Goal: Information Seeking & Learning: Find specific fact

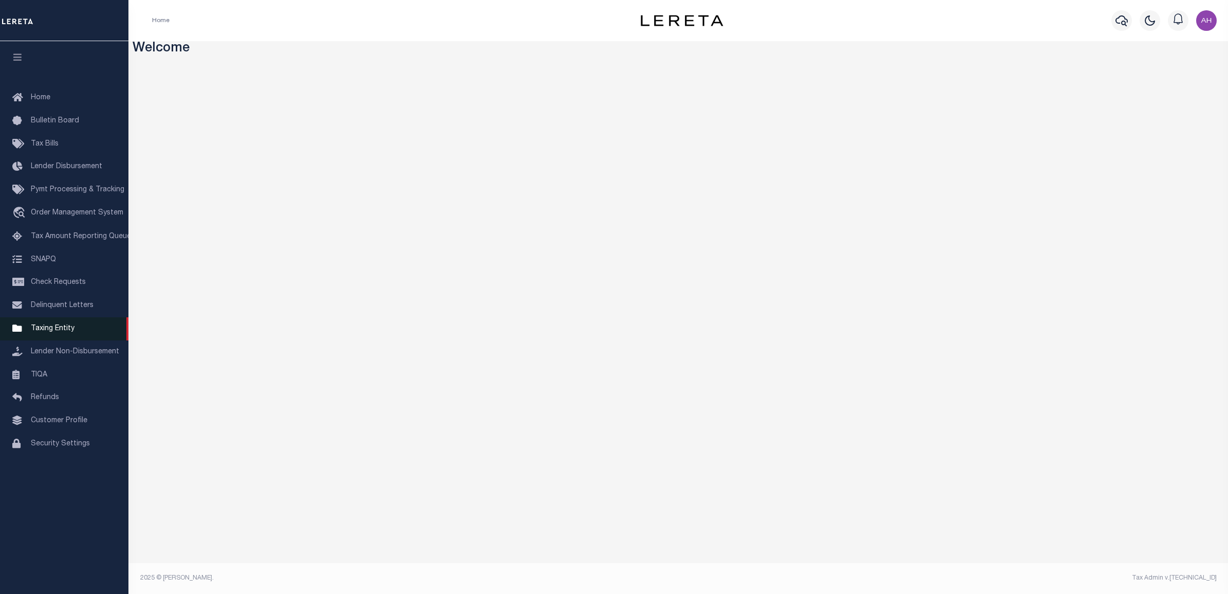
click at [45, 337] on link "Taxing Entity" at bounding box center [64, 328] width 128 height 23
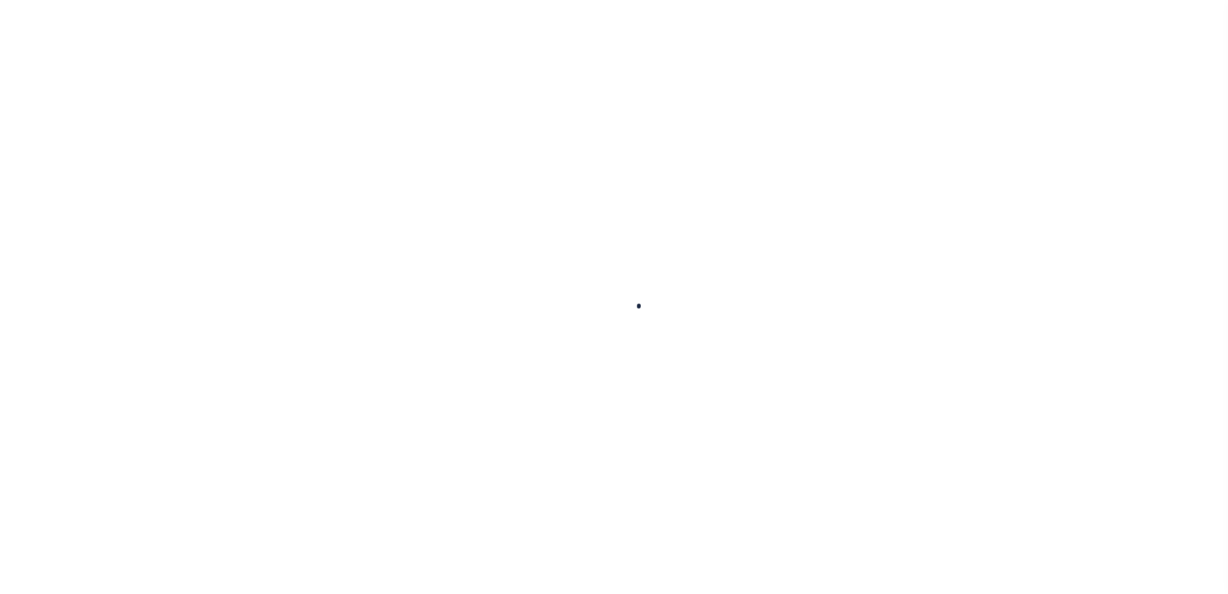
select select "AL"
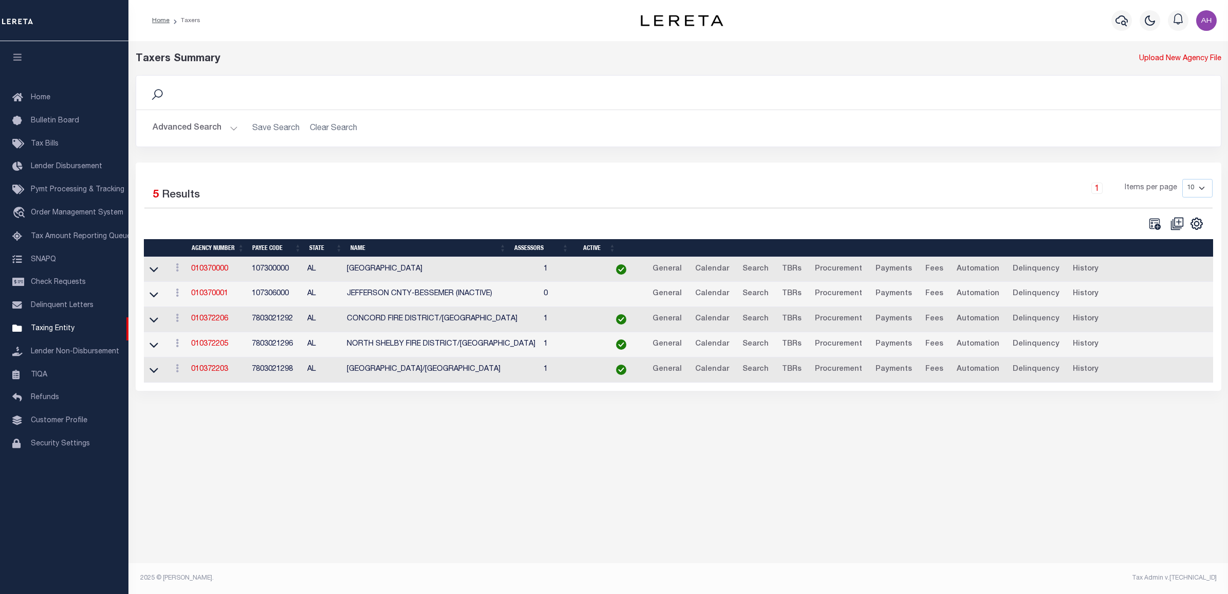
click at [207, 130] on button "Advanced Search" at bounding box center [195, 128] width 85 height 20
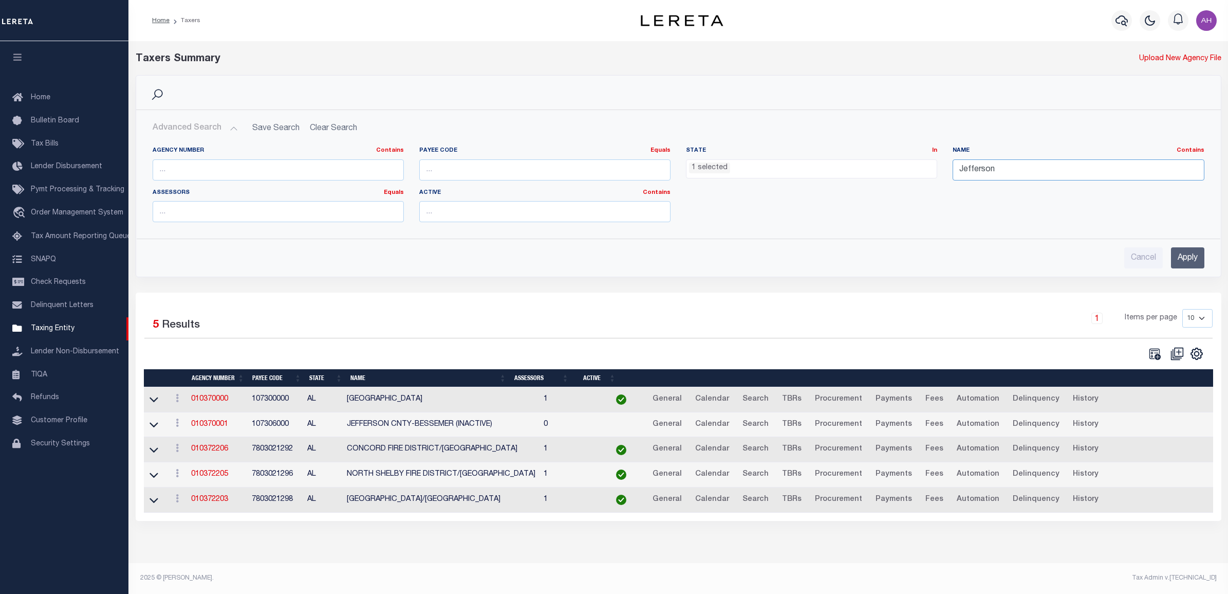
click at [973, 173] on input "Jefferson" at bounding box center [1078, 169] width 251 height 21
paste input "[GEOGRAPHIC_DATA] ([GEOGRAPHIC_DATA])"
click at [1182, 255] on input "Apply" at bounding box center [1187, 257] width 33 height 21
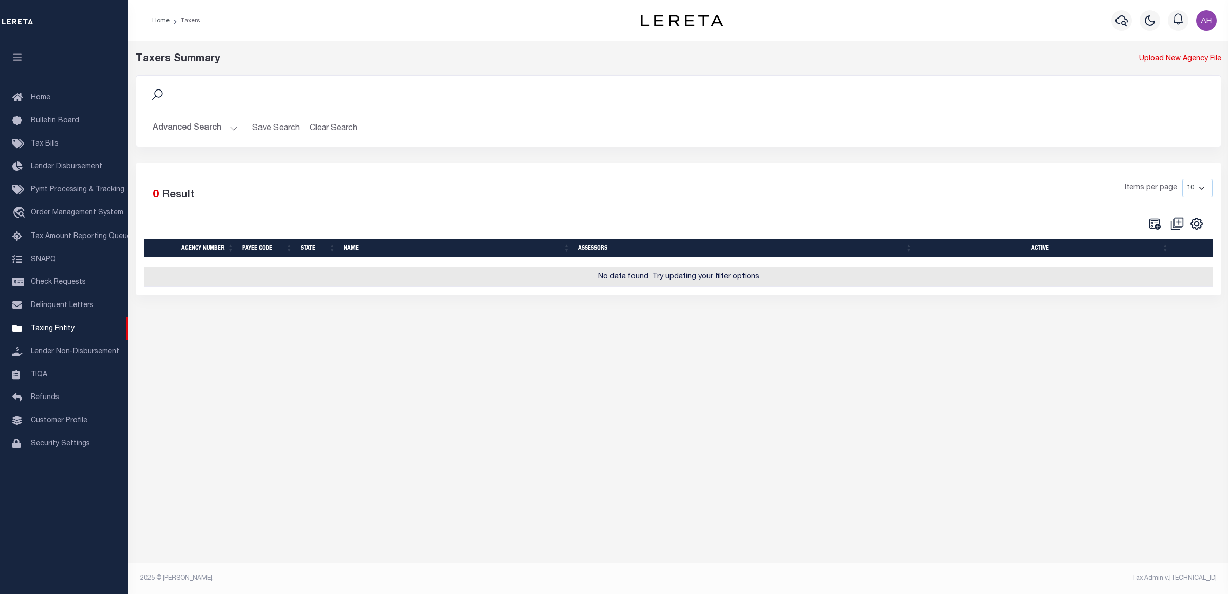
click at [203, 126] on button "Advanced Search" at bounding box center [195, 128] width 85 height 20
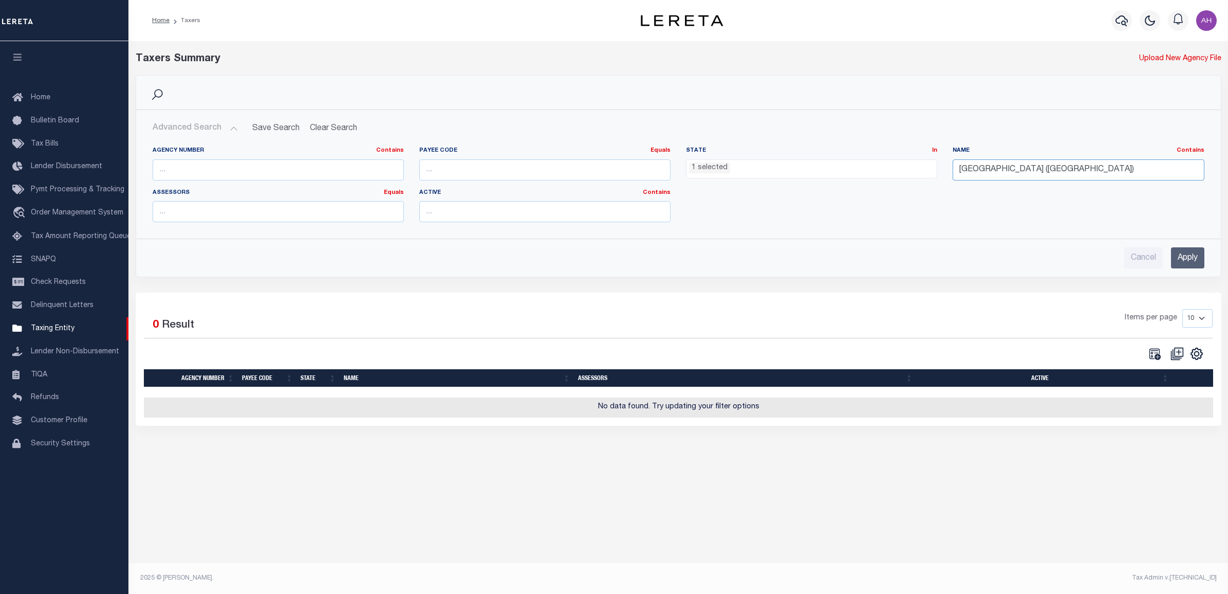
click at [1052, 170] on input "[GEOGRAPHIC_DATA] ([GEOGRAPHIC_DATA])" at bounding box center [1078, 169] width 251 height 21
click at [1014, 170] on input "[GEOGRAPHIC_DATA] ([GEOGRAPHIC_DATA]" at bounding box center [1078, 169] width 251 height 21
type input "[GEOGRAPHIC_DATA] [GEOGRAPHIC_DATA]"
click at [1035, 119] on h2 "Advanced Search Save Search Clear Search tblPayees_dynamictable_____DefaultSave…" at bounding box center [678, 128] width 1068 height 20
click at [1193, 258] on input "Apply" at bounding box center [1187, 257] width 33 height 21
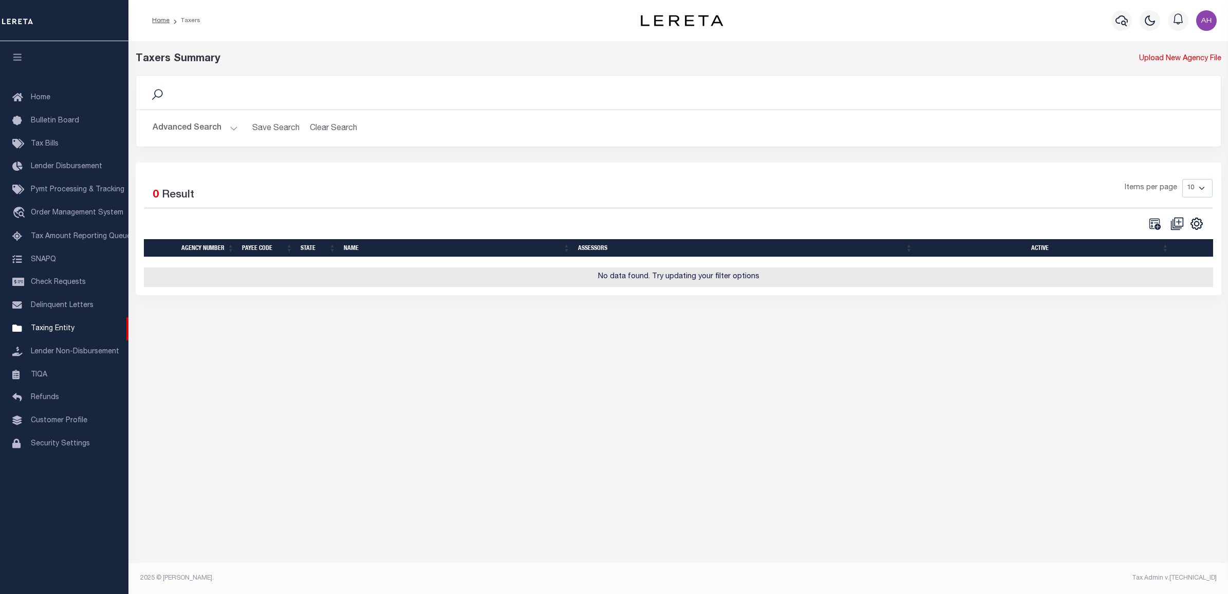
click at [160, 121] on div "Advanced Search Save Search Clear Search tblPayees_dynamictable_____DefaultSave…" at bounding box center [678, 128] width 1085 height 36
click at [165, 124] on button "Advanced Search" at bounding box center [195, 128] width 85 height 20
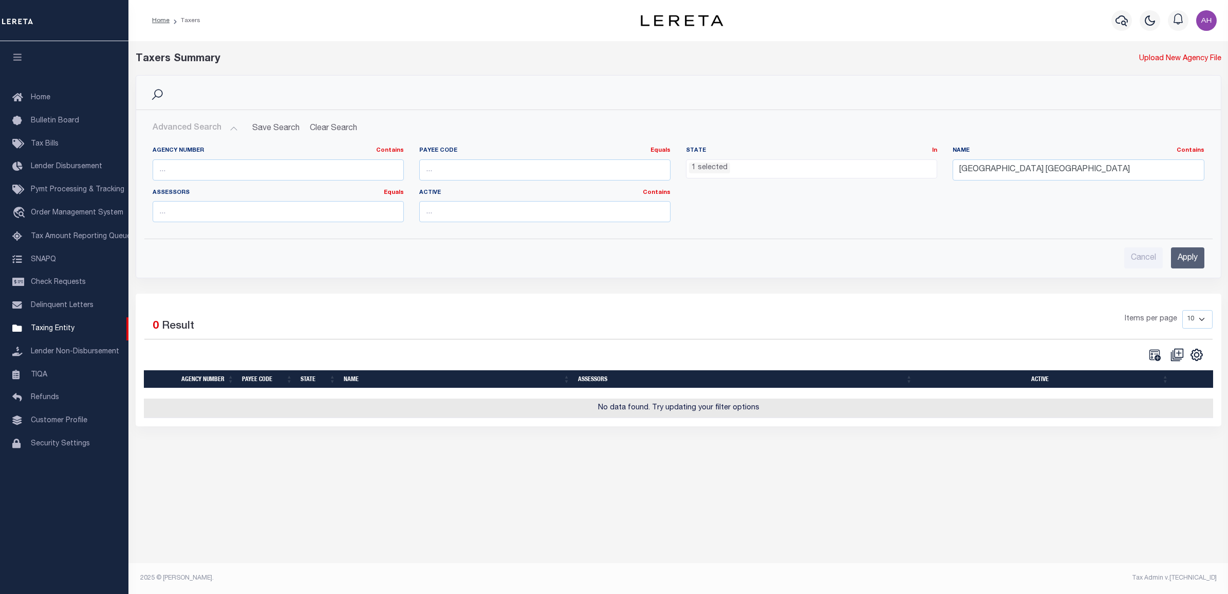
click at [739, 168] on ul "1 selected" at bounding box center [812, 167] width 250 height 14
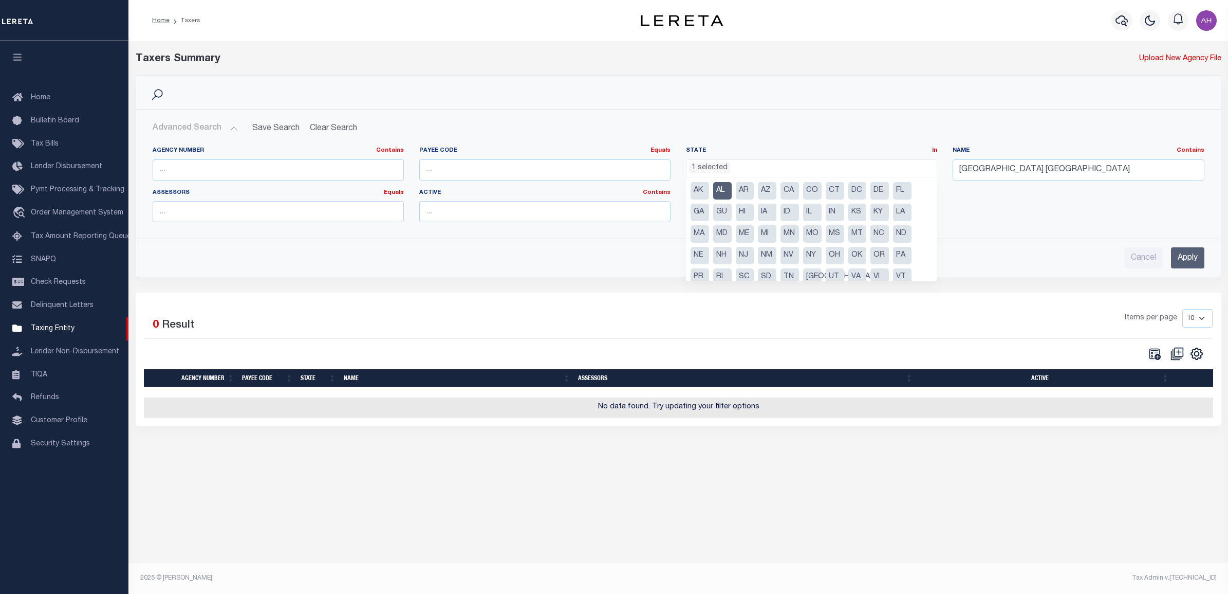
click at [718, 191] on li "AL" at bounding box center [722, 190] width 18 height 17
select select
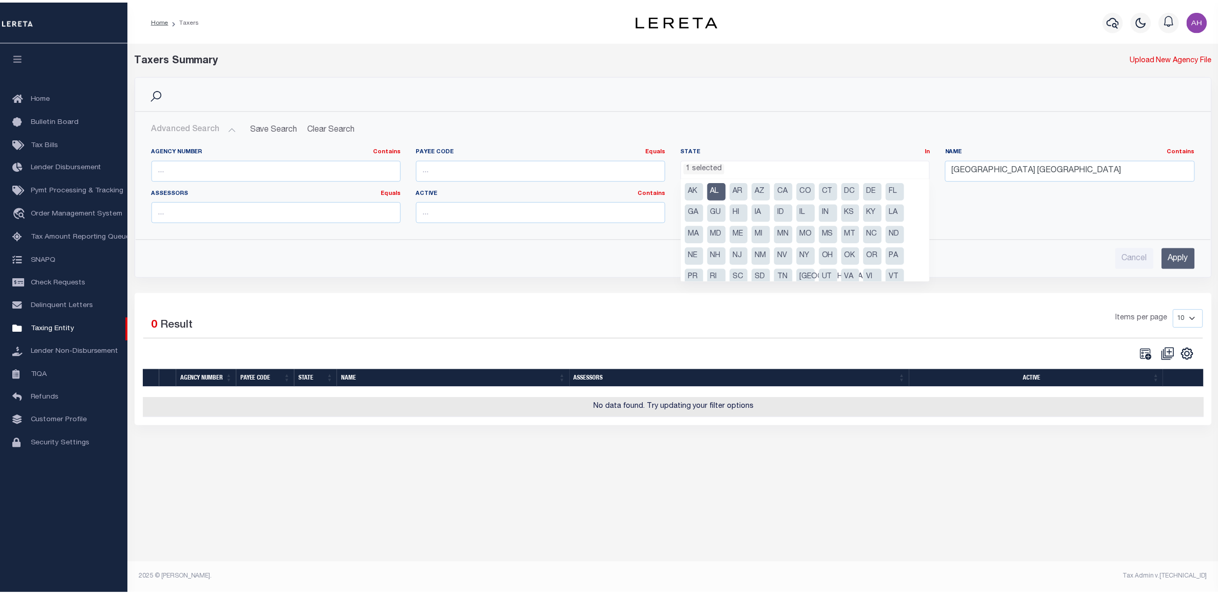
scroll to position [9, 0]
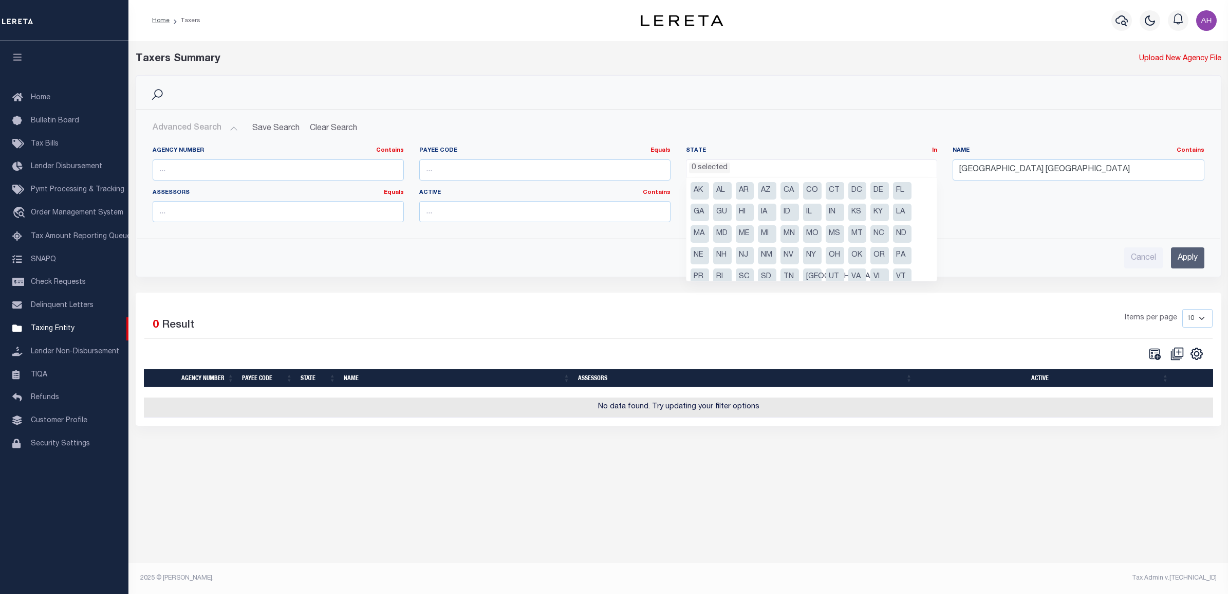
click at [808, 128] on h2 "Advanced Search Save Search Clear Search tblPayees_dynamictable_____DefaultSave…" at bounding box center [678, 128] width 1068 height 20
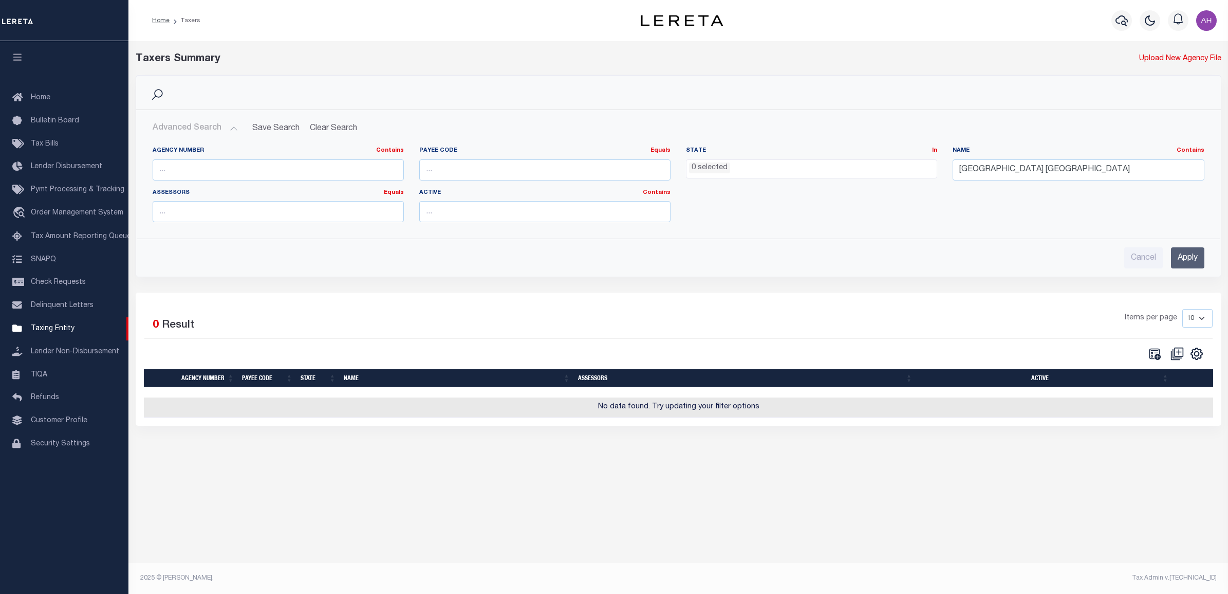
click at [1198, 261] on input "Apply" at bounding box center [1187, 257] width 33 height 21
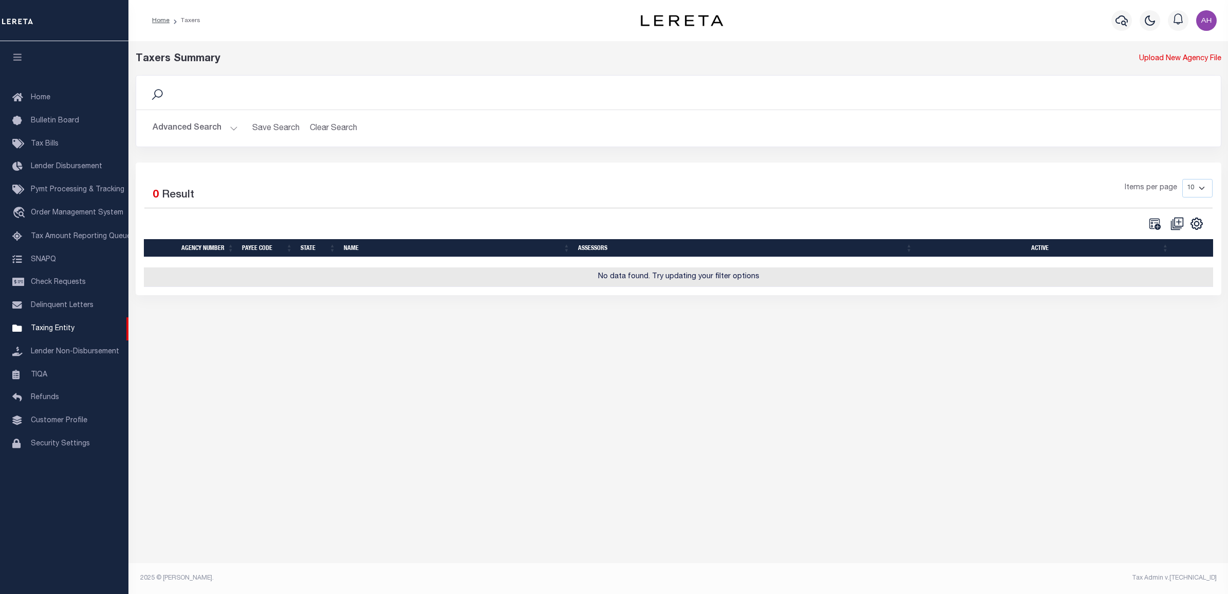
click at [191, 130] on button "Advanced Search" at bounding box center [195, 128] width 85 height 20
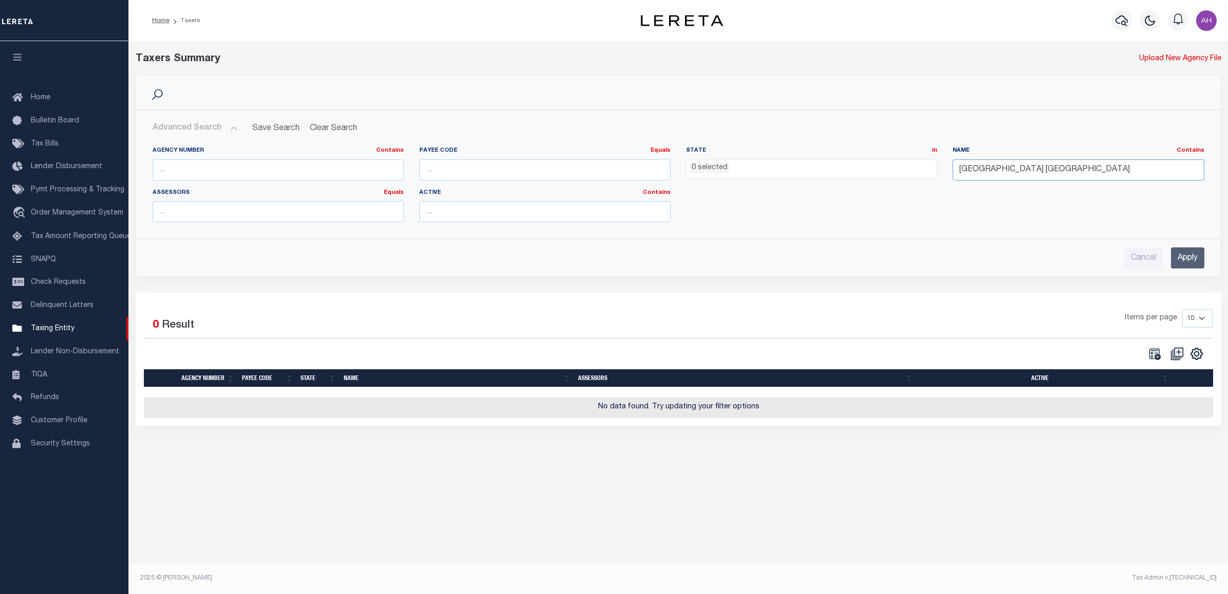
click at [1027, 170] on input "[GEOGRAPHIC_DATA] [GEOGRAPHIC_DATA]" at bounding box center [1078, 169] width 251 height 21
click at [1066, 120] on h2 "Advanced Search Save Search Clear Search tblPayees_dynamictable_____DefaultSave…" at bounding box center [678, 128] width 1068 height 20
click at [1187, 258] on input "Apply" at bounding box center [1187, 257] width 33 height 21
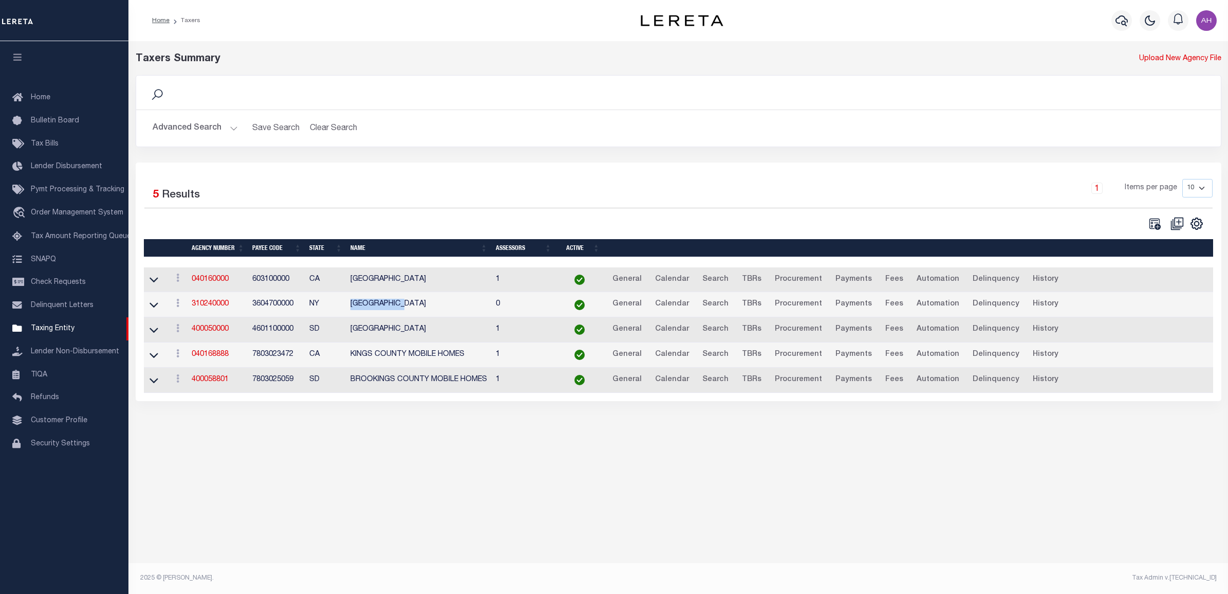
drag, startPoint x: 409, startPoint y: 306, endPoint x: 350, endPoint y: 311, distance: 58.8
click at [350, 311] on td "[GEOGRAPHIC_DATA]" at bounding box center [418, 304] width 145 height 25
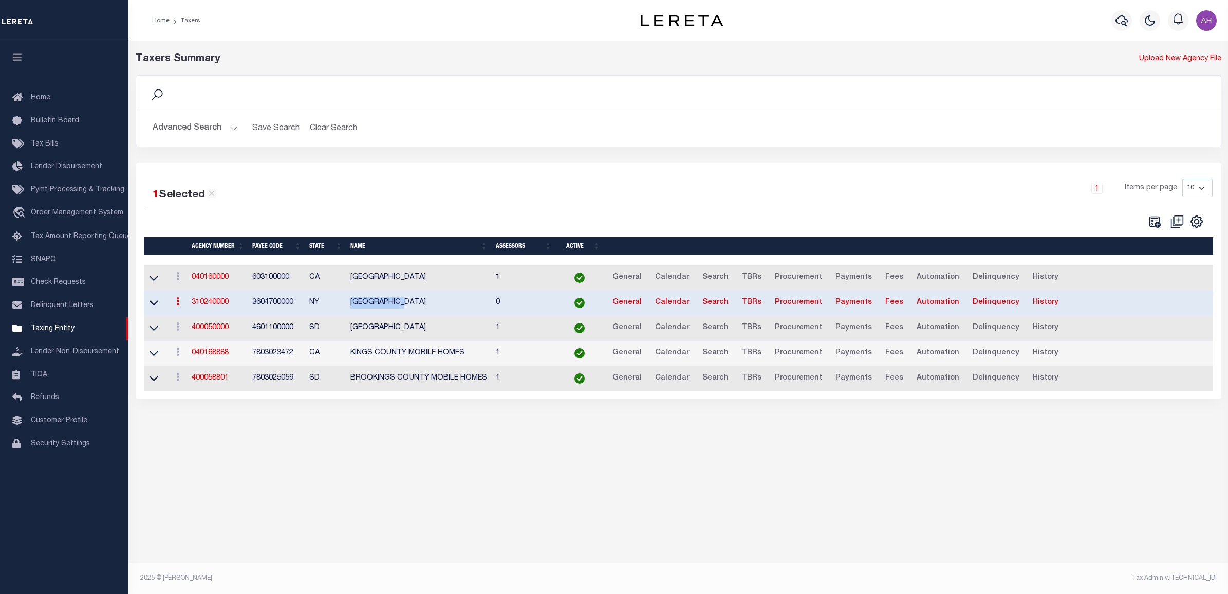
copy td "[GEOGRAPHIC_DATA]"
click at [188, 135] on button "Advanced Search" at bounding box center [195, 128] width 85 height 20
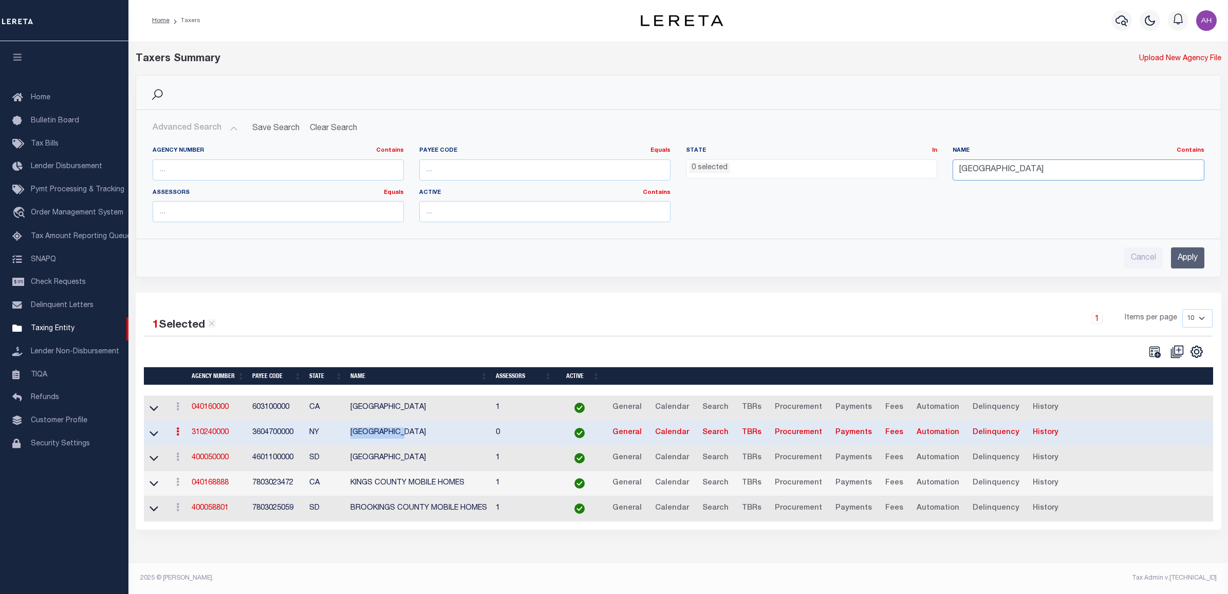
click at [998, 169] on input "[GEOGRAPHIC_DATA]" at bounding box center [1078, 169] width 251 height 21
click at [979, 171] on input "[GEOGRAPHIC_DATA]" at bounding box center [1078, 169] width 251 height 21
drag, startPoint x: 983, startPoint y: 169, endPoint x: 918, endPoint y: 166, distance: 65.3
click at [918, 166] on div "Agency Number Contains Contains Is Payee Code Equals Equals Is Not Equal To Is …" at bounding box center [678, 188] width 1067 height 84
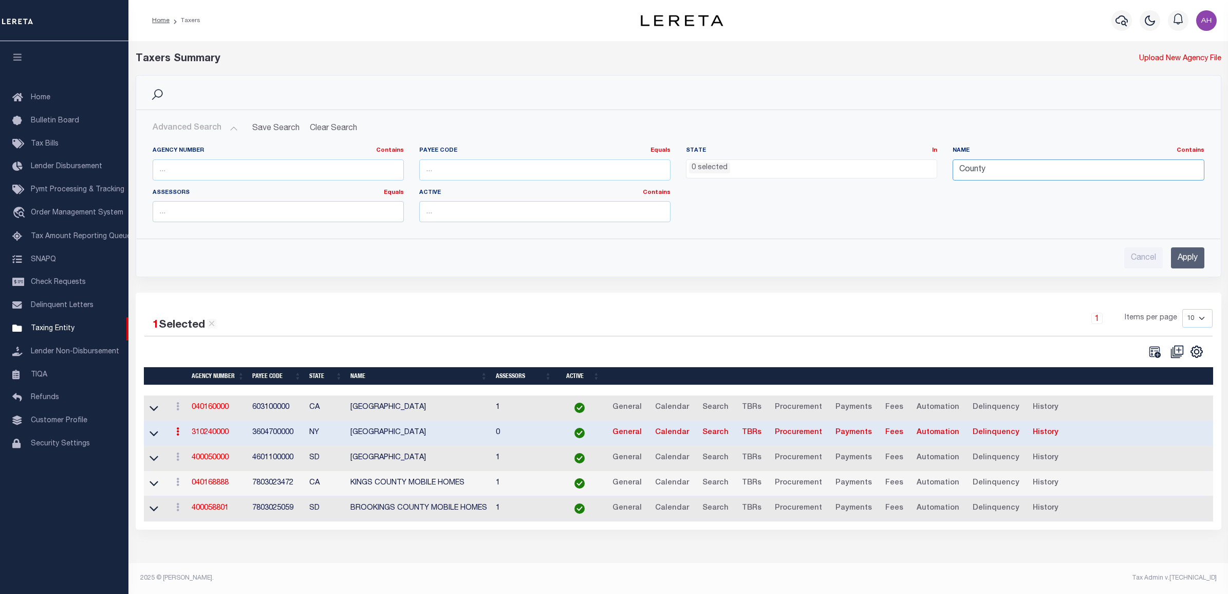
type input "County"
click at [790, 162] on ul "0 selected" at bounding box center [812, 167] width 250 height 14
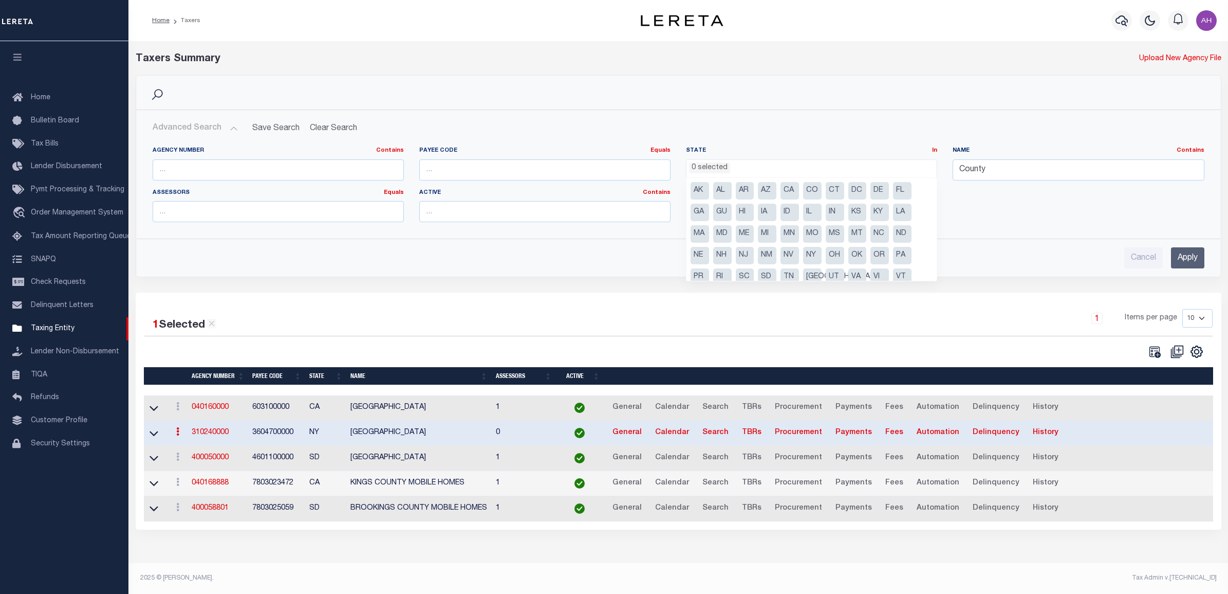
click at [810, 257] on li "NY" at bounding box center [812, 255] width 18 height 17
select select "NY"
click at [1182, 258] on input "Apply" at bounding box center [1187, 257] width 33 height 21
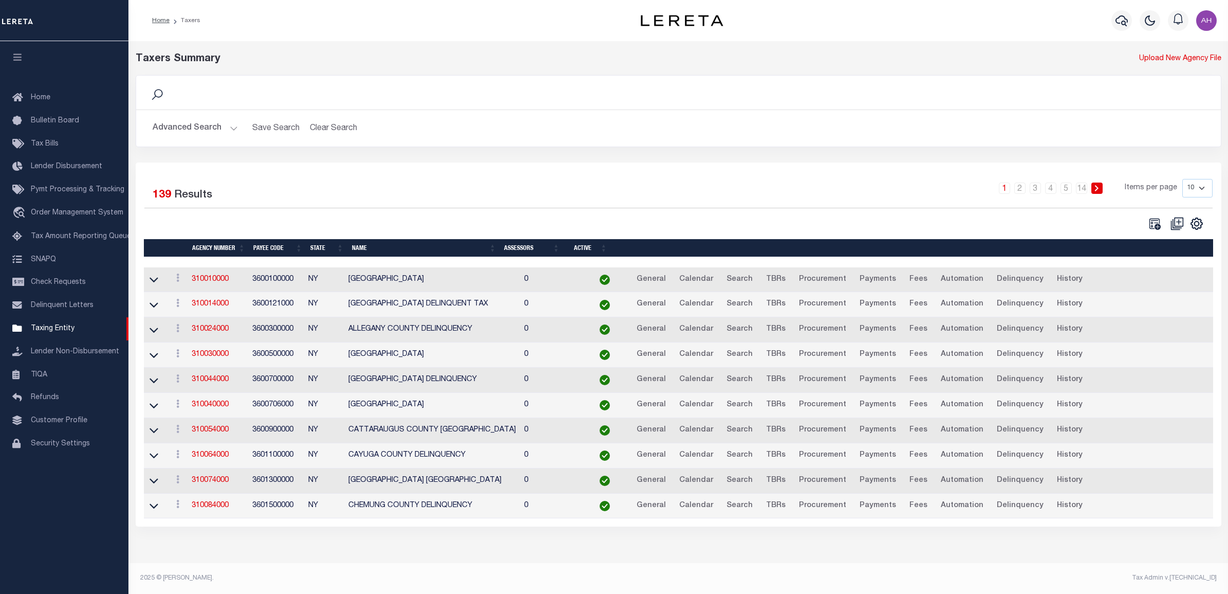
click at [207, 135] on button "Advanced Search" at bounding box center [195, 128] width 85 height 20
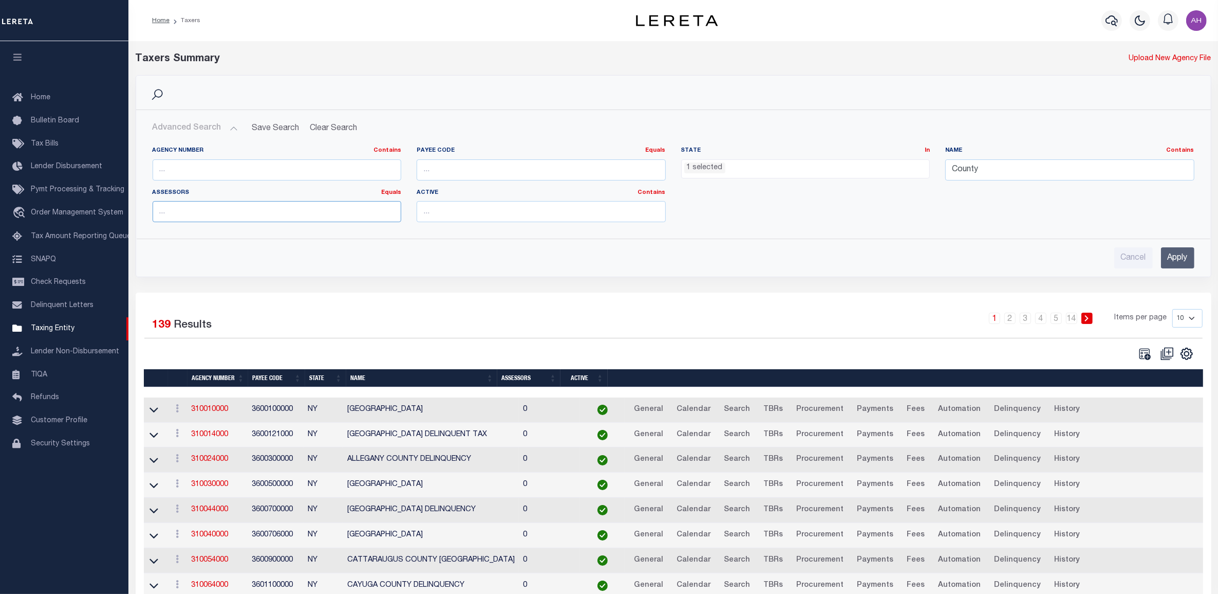
click at [207, 209] on input "number" at bounding box center [277, 211] width 249 height 21
type input "1"
click at [1181, 258] on input "Apply" at bounding box center [1177, 257] width 33 height 21
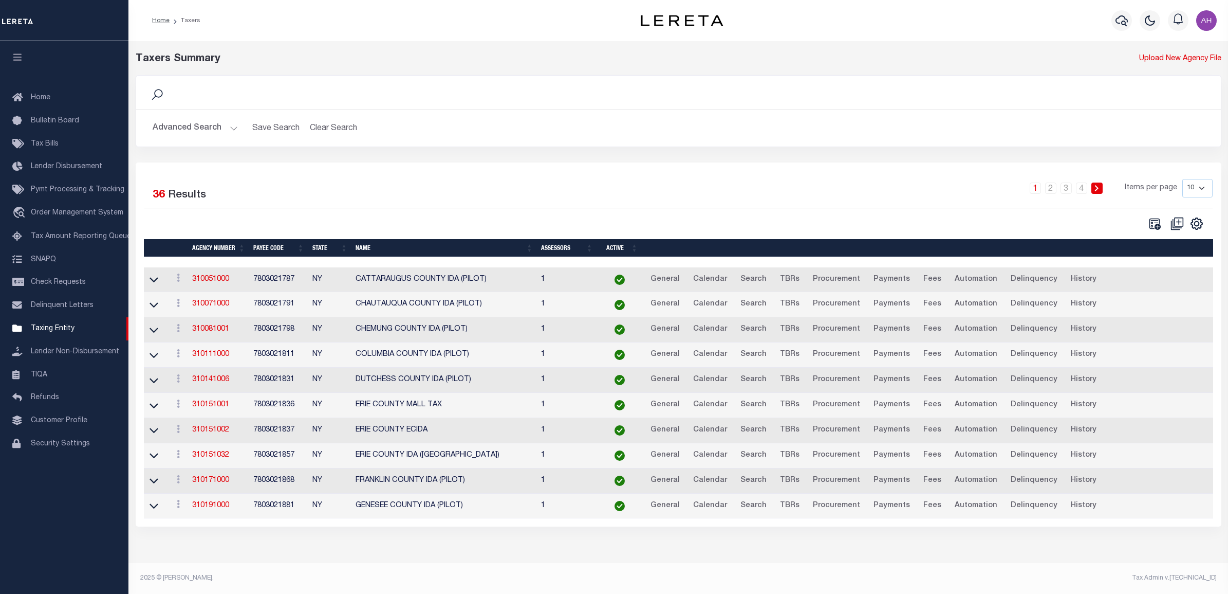
click at [209, 127] on button "Advanced Search" at bounding box center [195, 128] width 85 height 20
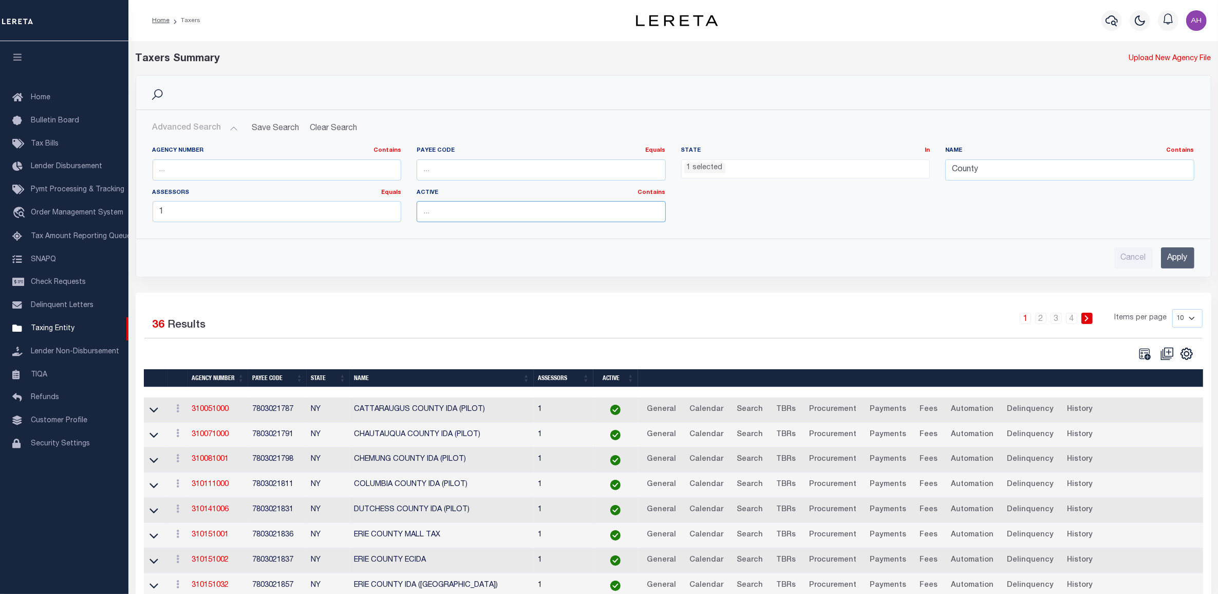
click at [482, 221] on input "text" at bounding box center [541, 211] width 249 height 21
type input "true"
click at [1196, 263] on div "Cancel Apply" at bounding box center [673, 253] width 1059 height 29
click at [1193, 260] on input "Apply" at bounding box center [1177, 257] width 33 height 21
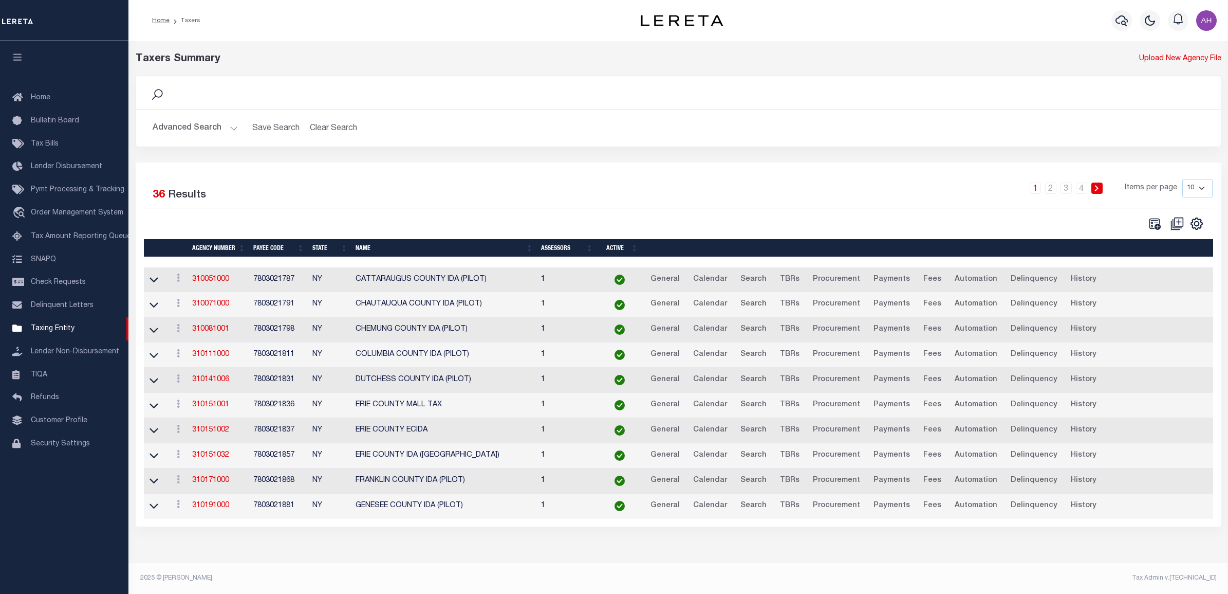
click at [1196, 185] on select "10 25 50 100" at bounding box center [1197, 188] width 30 height 18
select select "100"
click at [1182, 179] on select "10 25 50 100" at bounding box center [1197, 188] width 30 height 18
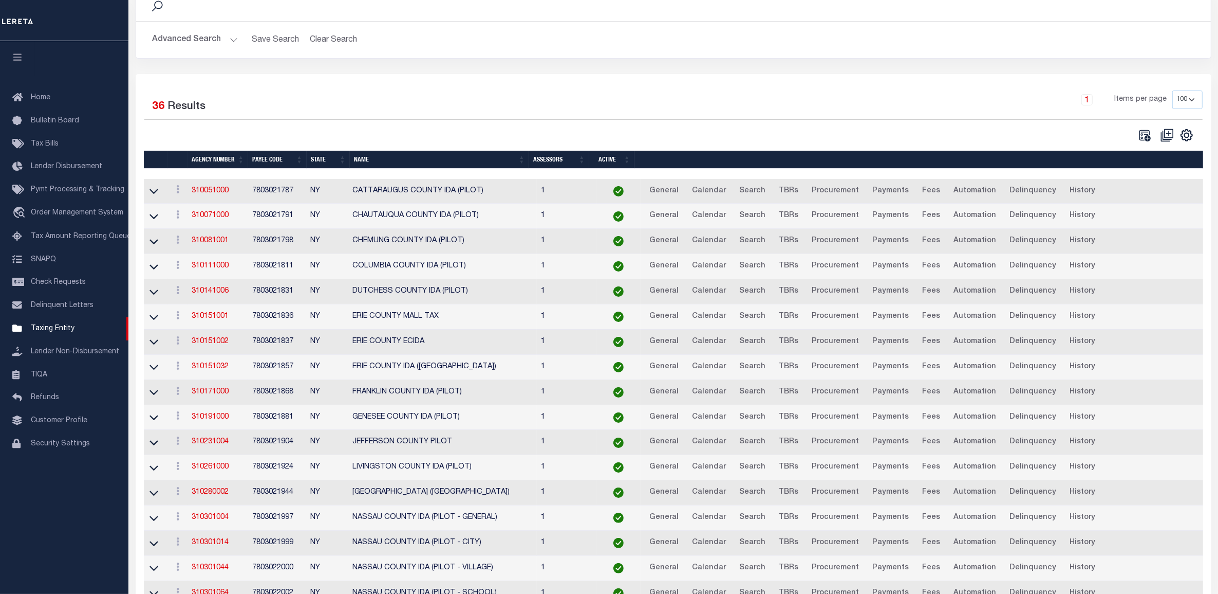
scroll to position [104, 0]
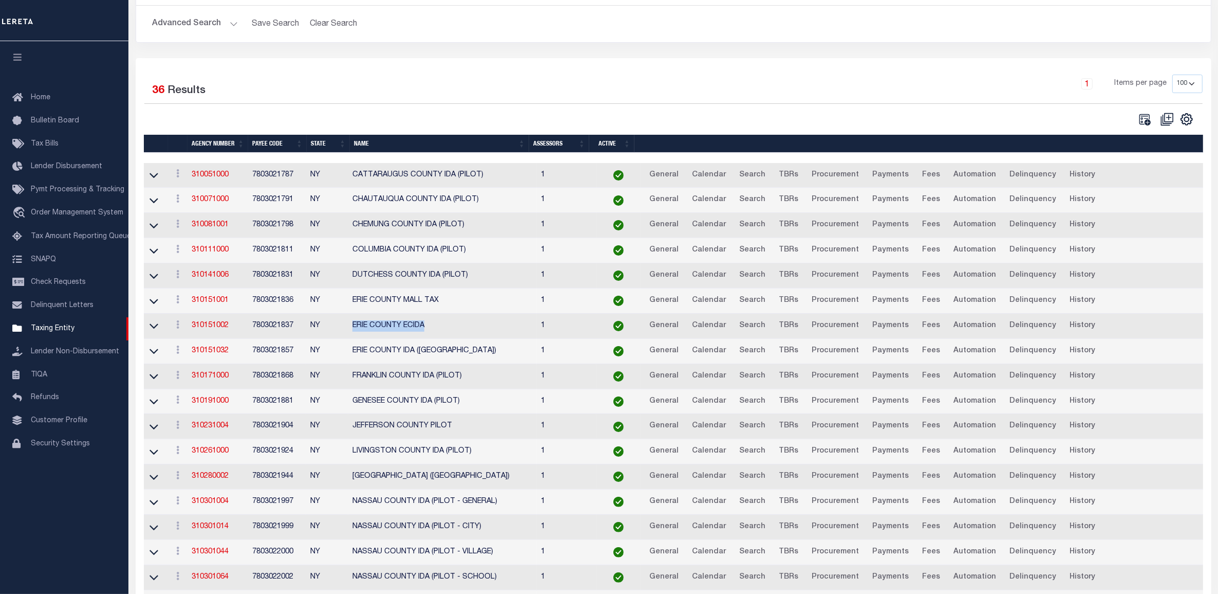
drag, startPoint x: 435, startPoint y: 329, endPoint x: 355, endPoint y: 332, distance: 80.2
click at [355, 332] on td "ERIE COUNTY ECIDA" at bounding box center [442, 325] width 189 height 25
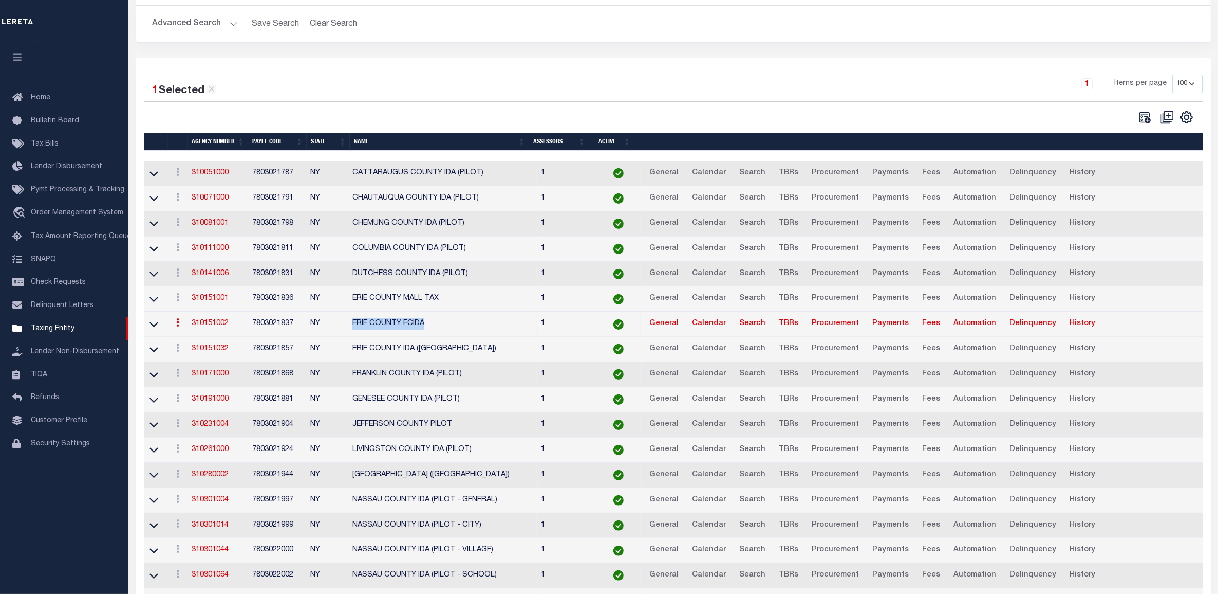
copy td "ERIE COUNTY ECIDA"
drag, startPoint x: 468, startPoint y: 376, endPoint x: 355, endPoint y: 378, distance: 112.6
click at [355, 378] on td "FRANKLIN COUNTY IDA (PILOT)" at bounding box center [442, 374] width 189 height 25
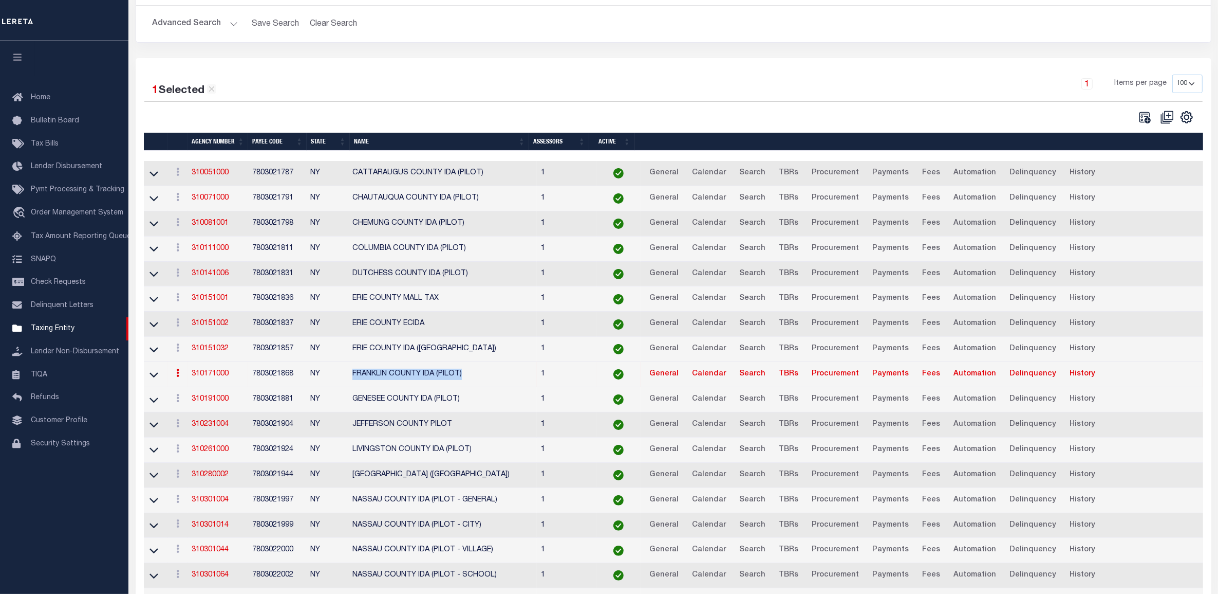
copy td "FRANKLIN COUNTY IDA (PILOT)"
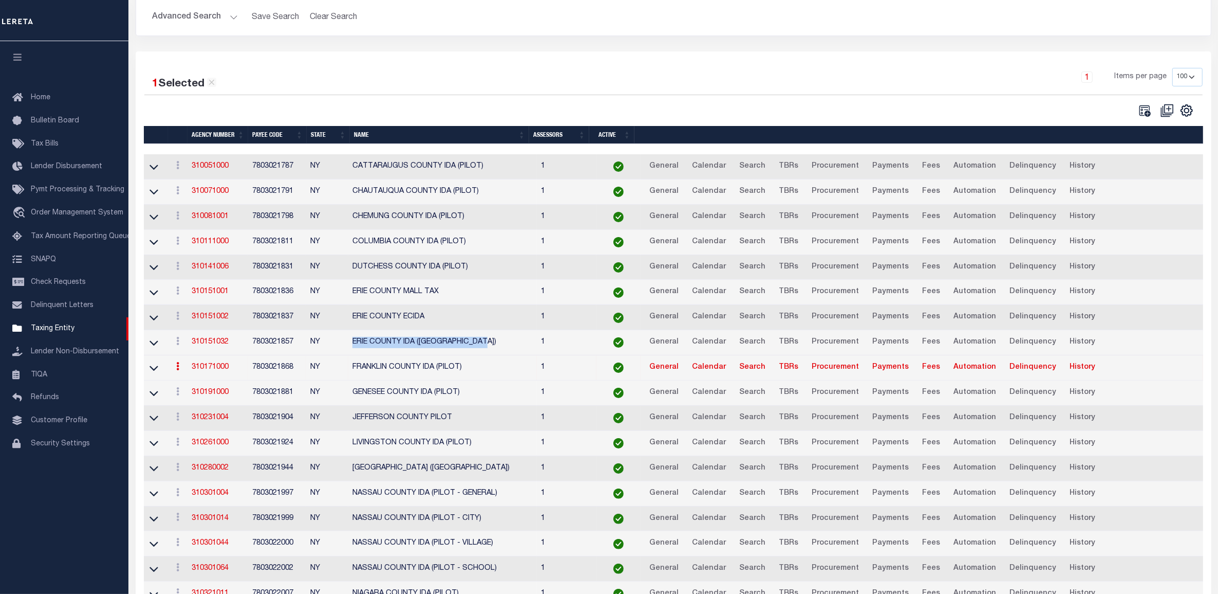
drag, startPoint x: 491, startPoint y: 346, endPoint x: 355, endPoint y: 351, distance: 135.8
click at [355, 351] on td "ERIE COUNTY IDA ([GEOGRAPHIC_DATA])" at bounding box center [442, 342] width 189 height 25
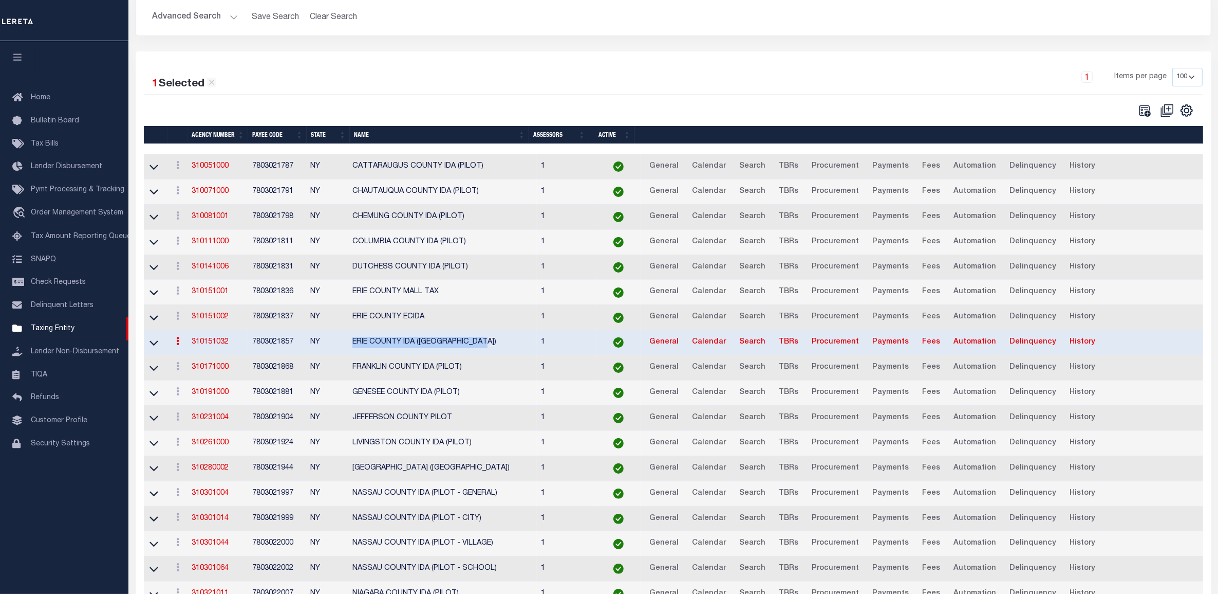
copy td "ERIE COUNTY IDA ([GEOGRAPHIC_DATA])"
drag, startPoint x: 460, startPoint y: 419, endPoint x: 344, endPoint y: 429, distance: 116.1
click at [344, 429] on tr "View Clone agency 310231004 7803021904 [GEOGRAPHIC_DATA] PILOT 1 General Calend…" at bounding box center [674, 417] width 1061 height 25
copy tr "JEFFERSON COUNTY PILOT"
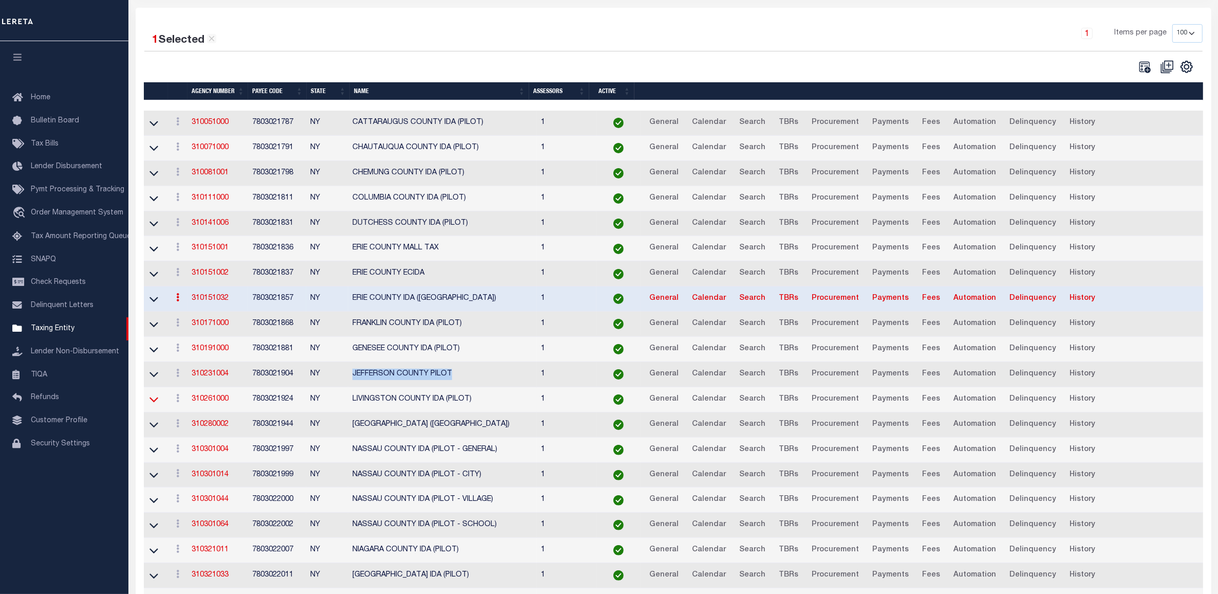
click at [153, 404] on icon at bounding box center [154, 399] width 9 height 11
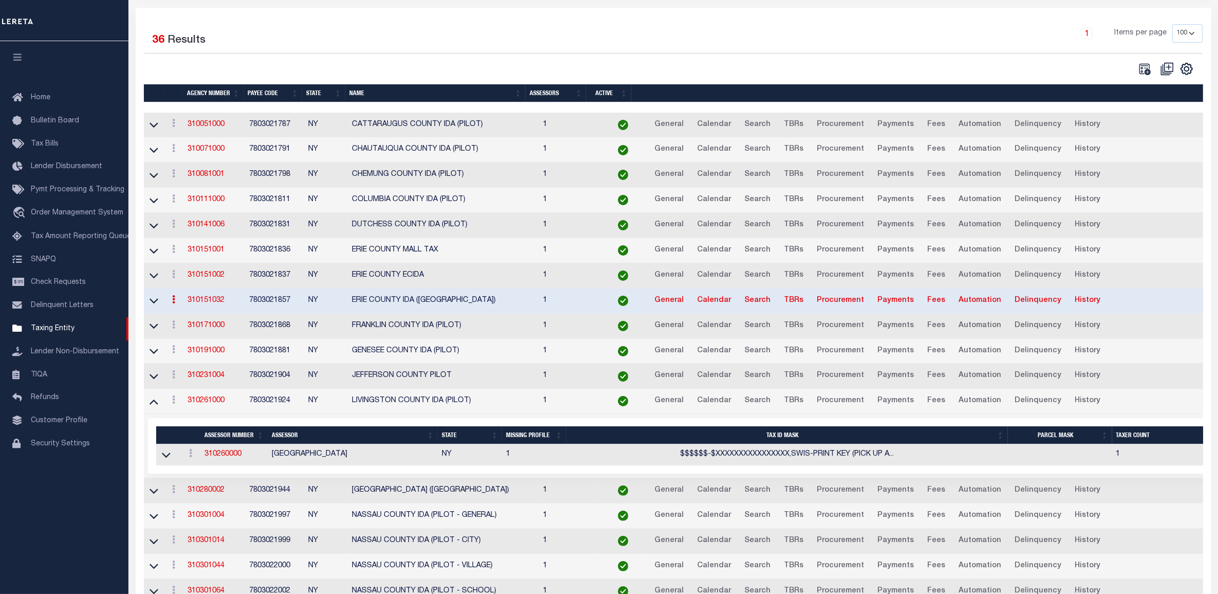
click at [458, 406] on td "LIVINGSTON COUNTY IDA (PILOT)" at bounding box center [443, 400] width 191 height 25
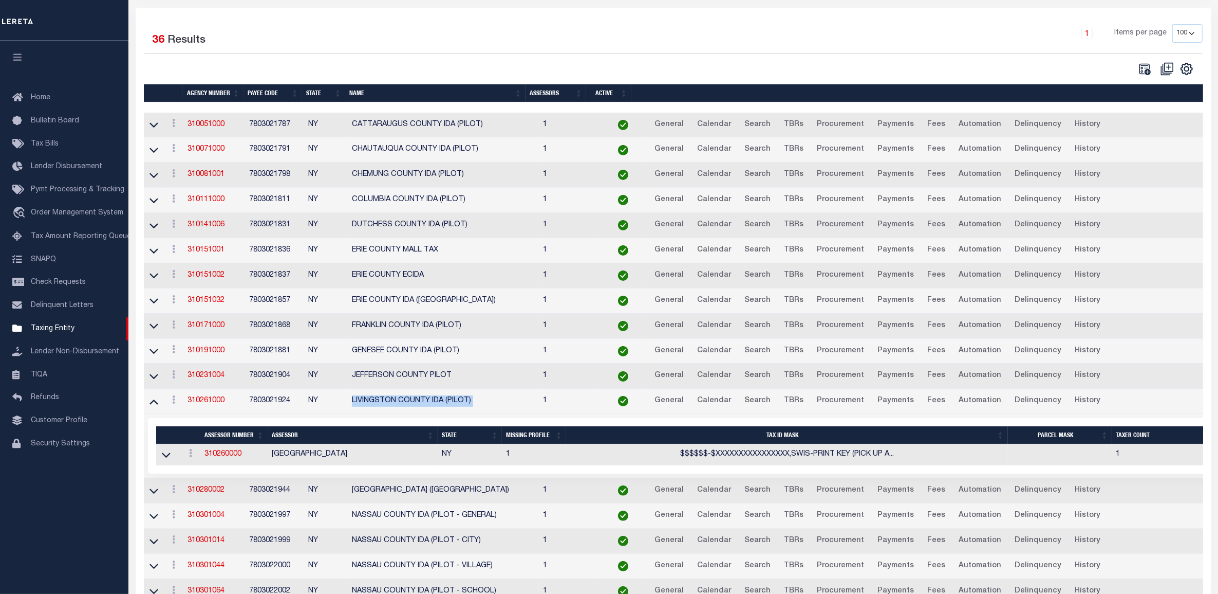
click at [458, 406] on td "LIVINGSTON COUNTY IDA (PILOT)" at bounding box center [443, 400] width 191 height 25
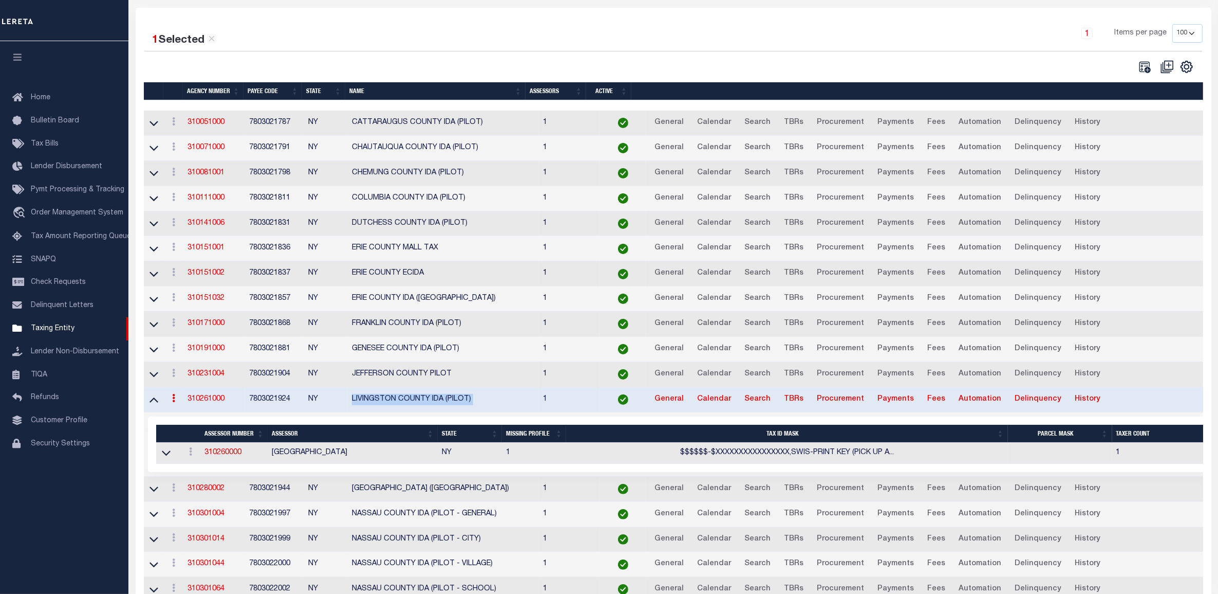
copy td "LIVINGSTON COUNTY IDA (PILOT)"
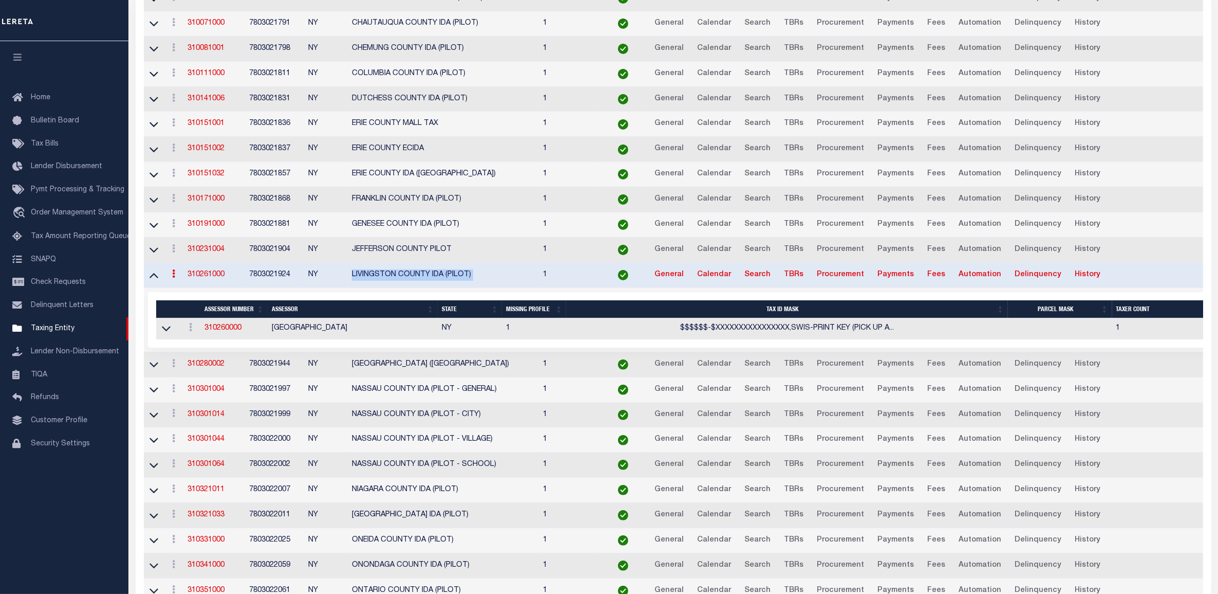
scroll to position [0, 0]
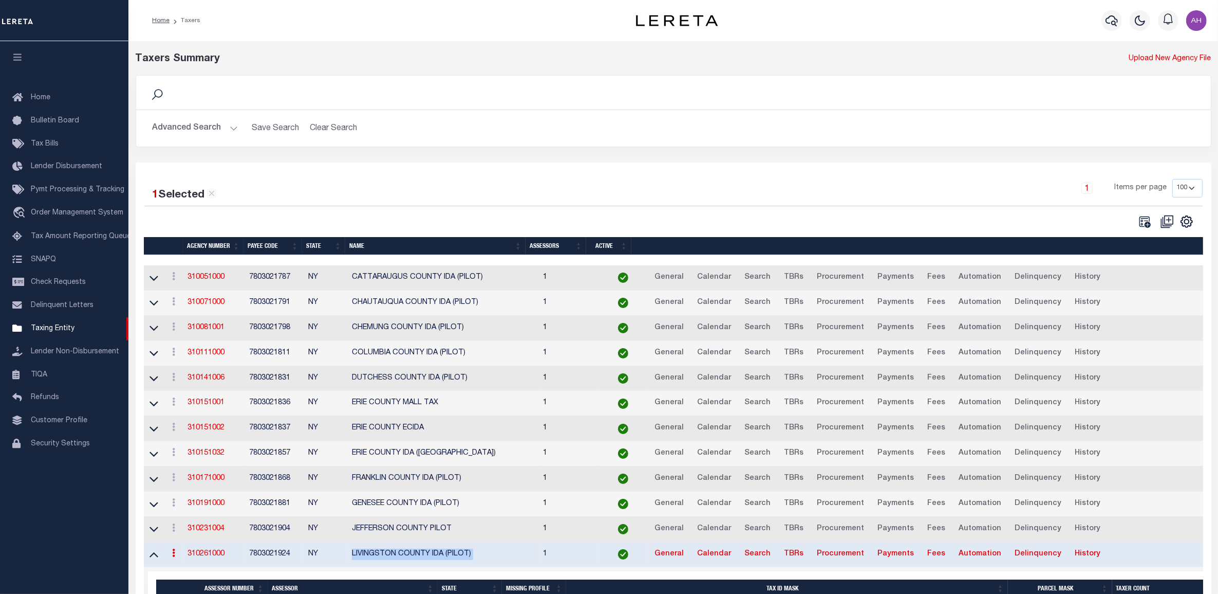
click at [195, 127] on button "Advanced Search" at bounding box center [195, 128] width 85 height 20
